Goal: Task Accomplishment & Management: Complete application form

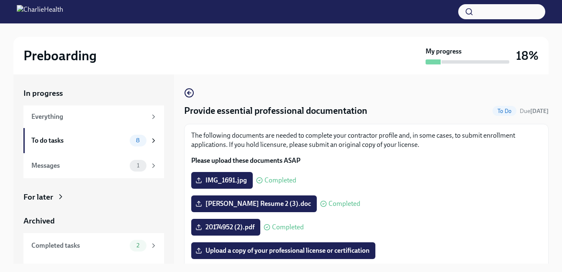
scroll to position [137, 0]
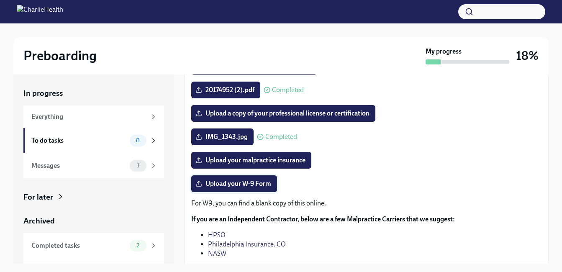
click at [219, 181] on span "Upload your W-9 Form" at bounding box center [234, 184] width 74 height 8
click at [0, 0] on input "Upload your W-9 Form" at bounding box center [0, 0] width 0 height 0
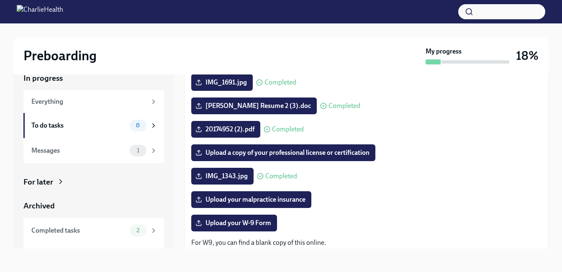
scroll to position [55, 0]
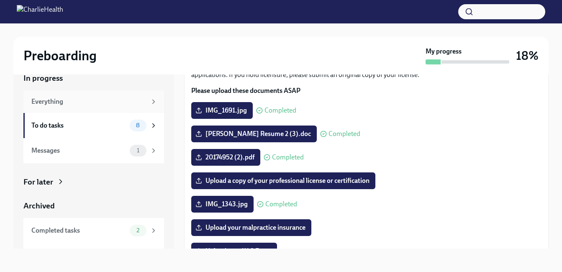
click at [54, 100] on div "Everything" at bounding box center [88, 101] width 115 height 9
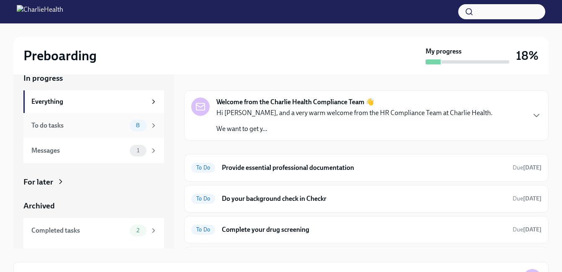
click at [46, 125] on div "To do tasks" at bounding box center [78, 125] width 95 height 9
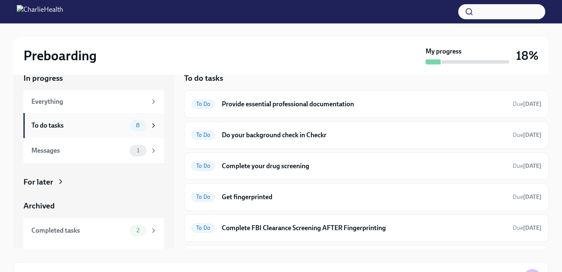
click at [150, 122] on icon at bounding box center [154, 126] width 8 height 8
click at [150, 123] on icon at bounding box center [154, 126] width 8 height 8
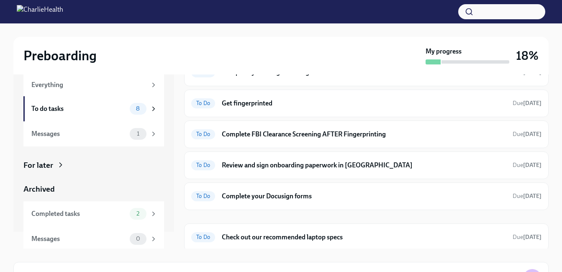
scroll to position [96, 0]
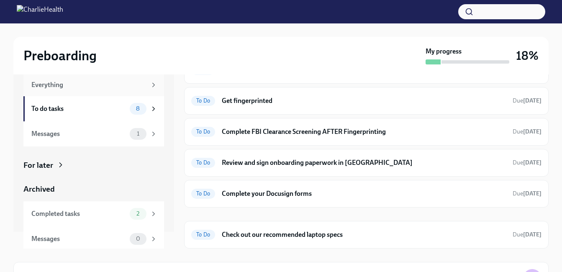
click at [55, 86] on div "Everything" at bounding box center [88, 84] width 115 height 9
click at [48, 237] on div "Messages" at bounding box center [78, 238] width 95 height 9
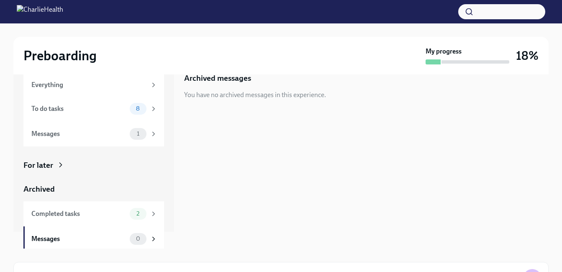
click at [48, 162] on div "For later" at bounding box center [38, 165] width 30 height 11
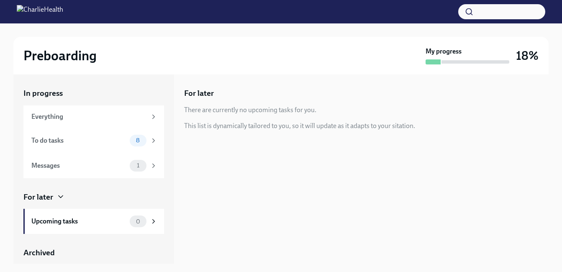
click at [331, 94] on div "For later" at bounding box center [366, 93] width 365 height 11
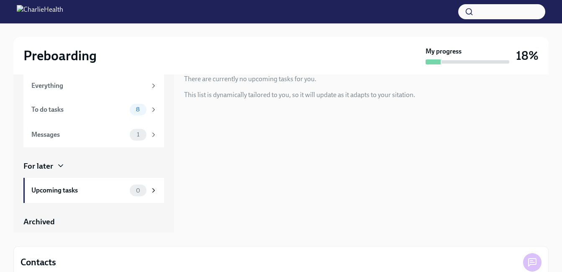
scroll to position [82, 0]
